Goal: Find specific page/section: Find specific page/section

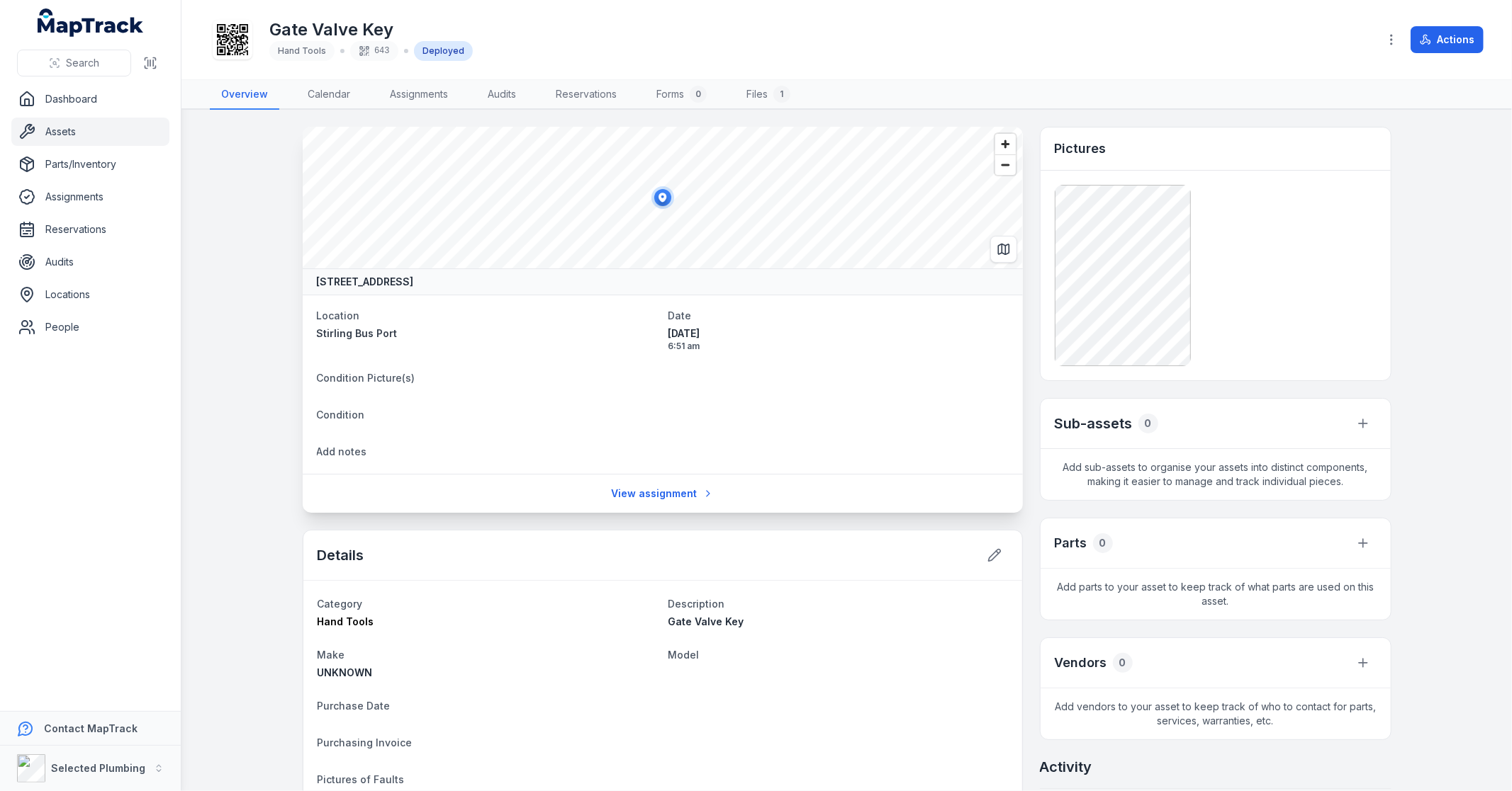
click at [63, 132] on link "Assets" at bounding box center [90, 132] width 158 height 28
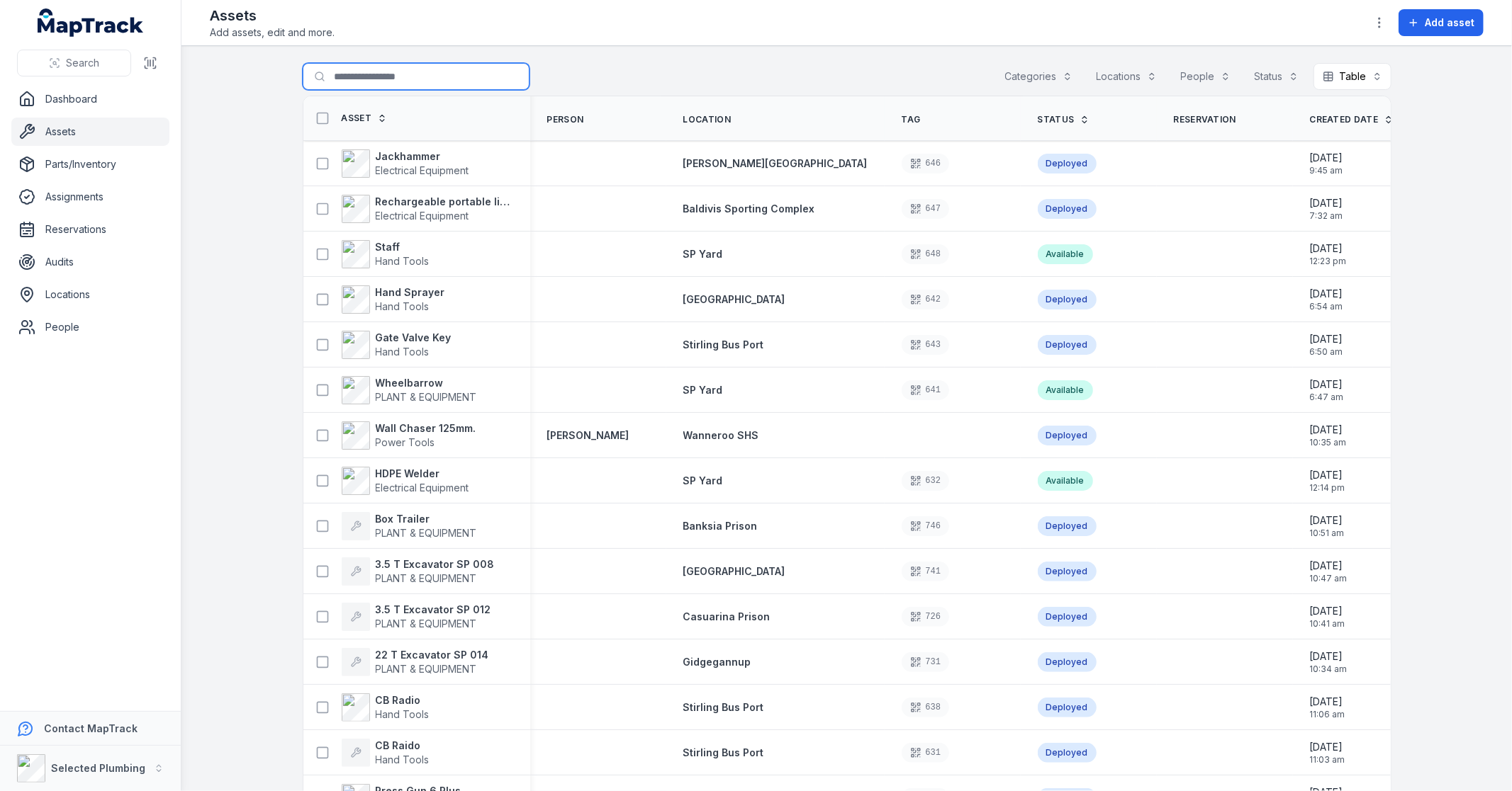
click at [381, 79] on input "Search for assets" at bounding box center [416, 77] width 227 height 27
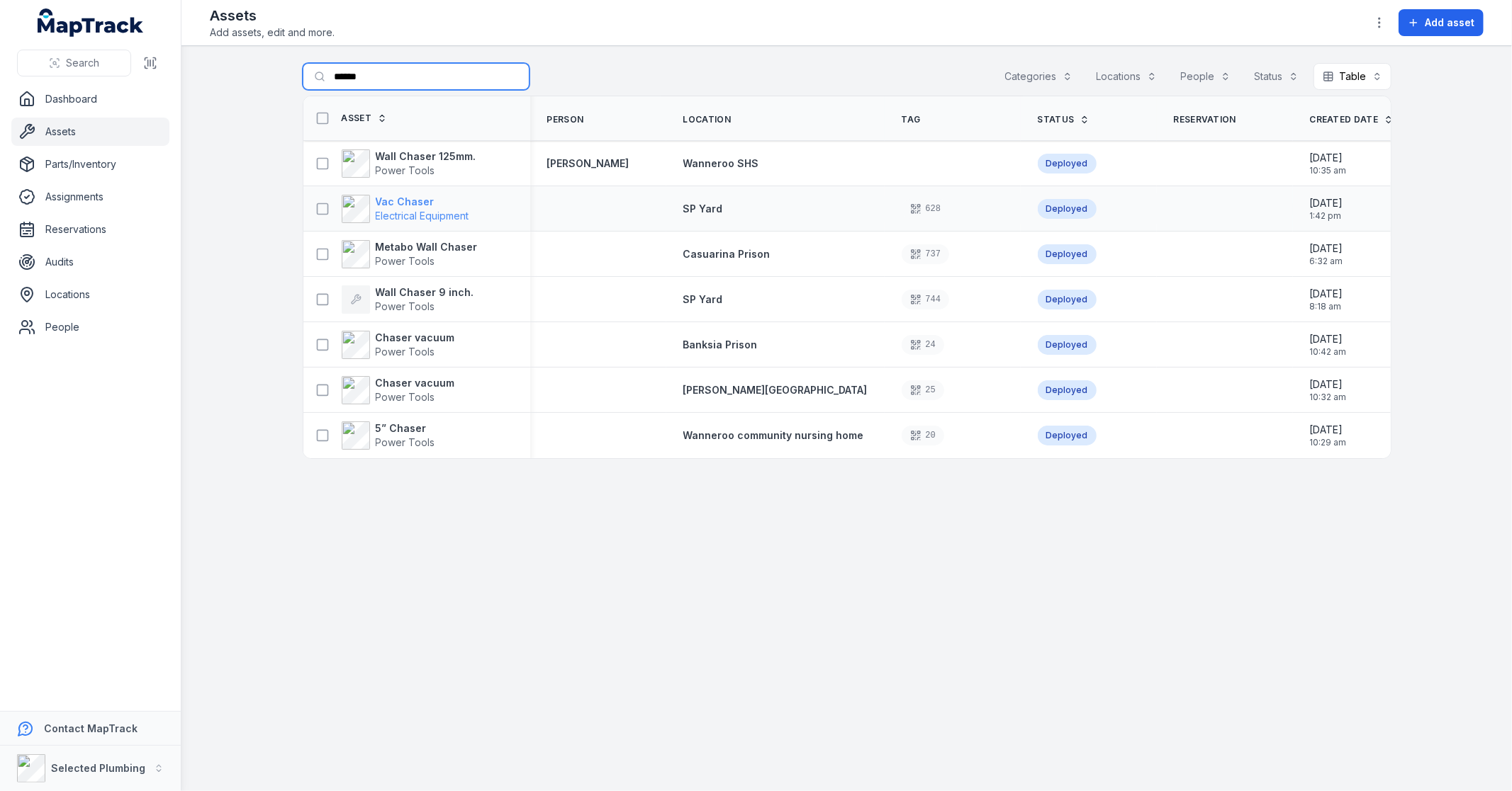
type input "******"
click at [425, 216] on span "Electrical Equipment" at bounding box center [423, 216] width 94 height 12
